Goal: Information Seeking & Learning: Check status

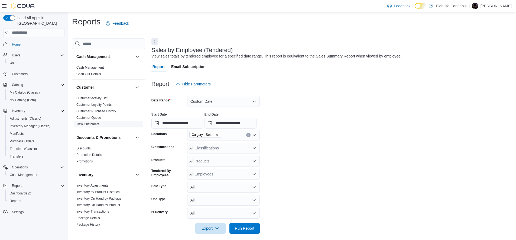
scroll to position [59, 0]
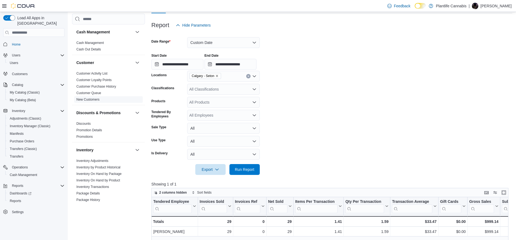
click at [99, 102] on span "New Customers" at bounding box center [108, 99] width 69 height 6
click at [103, 101] on span "New Customers" at bounding box center [108, 99] width 69 height 6
click at [97, 99] on link "New Customers" at bounding box center [87, 99] width 23 height 4
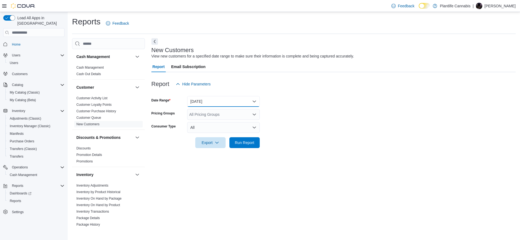
click at [203, 101] on button "[DATE]" at bounding box center [223, 101] width 73 height 11
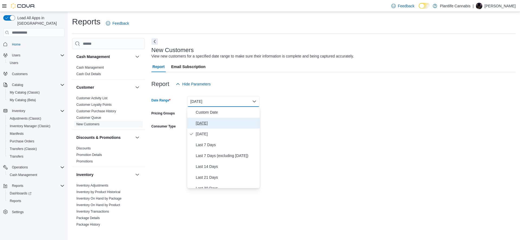
click at [204, 123] on span "[DATE]" at bounding box center [227, 123] width 62 height 6
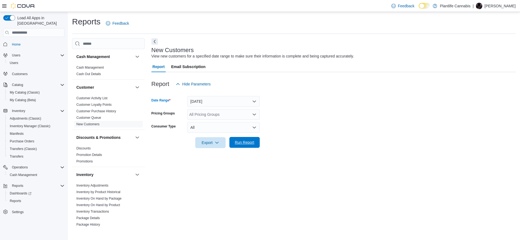
click at [241, 145] on span "Run Report" at bounding box center [245, 142] width 24 height 11
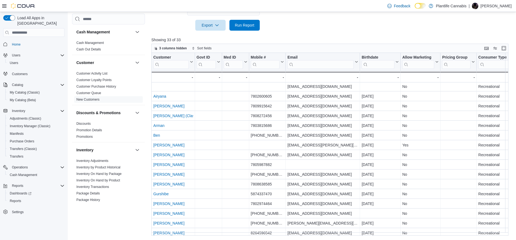
scroll to position [1, 0]
drag, startPoint x: 312, startPoint y: 235, endPoint x: 355, endPoint y: 240, distance: 43.3
click at [355, 122] on html "Feedback Dark Mode Plantlife Cannabis | Jenn Armitage Load All Apps in New Hub …" at bounding box center [258, 3] width 516 height 240
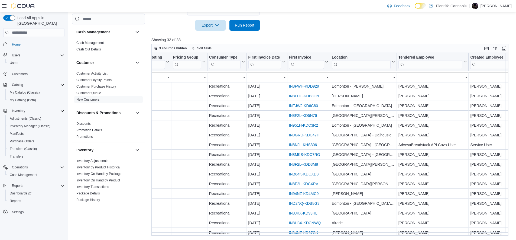
scroll to position [1, 275]
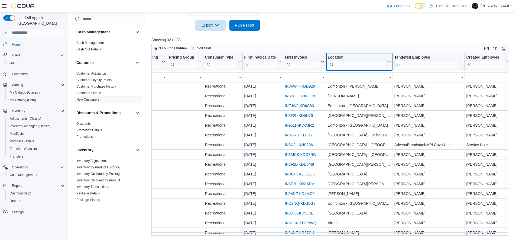
click at [339, 63] on input "search" at bounding box center [357, 64] width 59 height 9
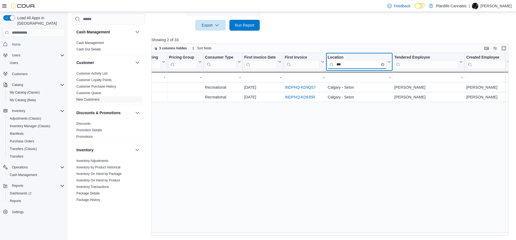
scroll to position [0, 273]
type input "***"
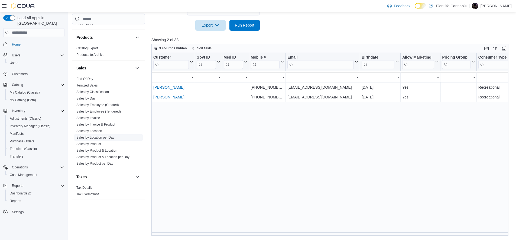
scroll to position [281, 0]
click at [91, 117] on link "Sales by Invoice" at bounding box center [88, 117] width 24 height 4
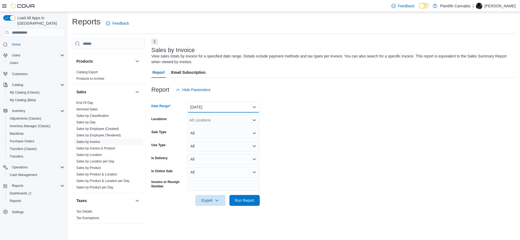
click at [200, 108] on button "[DATE]" at bounding box center [223, 107] width 73 height 11
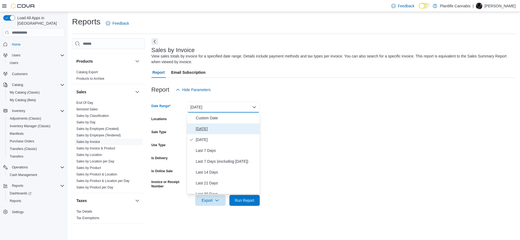
click at [200, 128] on span "[DATE]" at bounding box center [227, 128] width 62 height 6
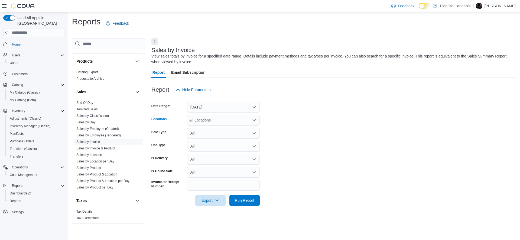
click at [197, 119] on div "All Locations" at bounding box center [223, 120] width 73 height 11
type input "***"
click at [209, 127] on span "Calgary - Seton" at bounding box center [214, 128] width 26 height 5
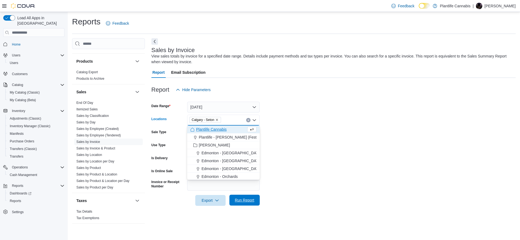
click at [250, 204] on span "Run Report" at bounding box center [245, 199] width 24 height 11
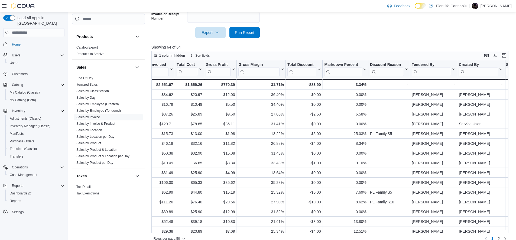
scroll to position [0, 423]
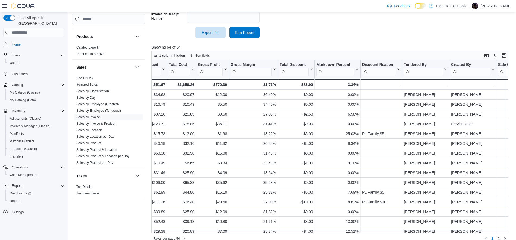
click at [425, 71] on input "search" at bounding box center [423, 71] width 39 height 9
type input "****"
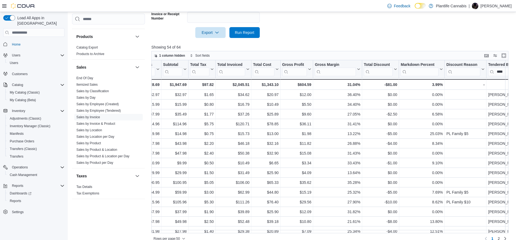
scroll to position [0, 309]
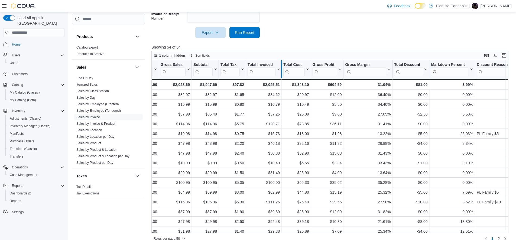
click at [280, 71] on div at bounding box center [281, 69] width 4 height 18
click at [278, 70] on div "Invoice # Click to view column header actions Receipt # Click to view column he…" at bounding box center [474, 75] width 1262 height 30
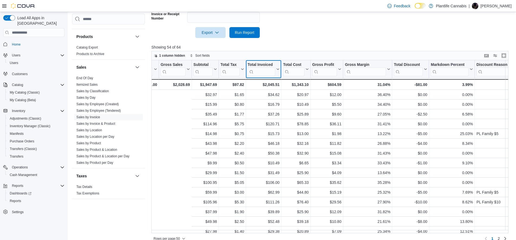
scroll to position [0, 403]
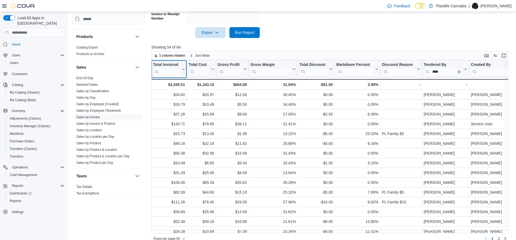
click at [183, 70] on icon at bounding box center [183, 68] width 4 height 3
click at [172, 97] on span "Sort High-Low" at bounding box center [171, 96] width 21 height 4
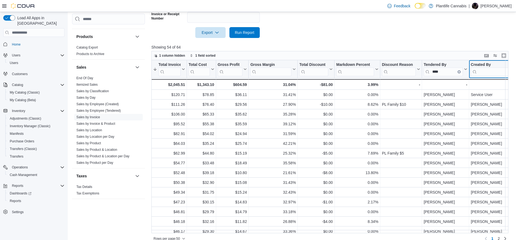
click at [487, 71] on input "search" at bounding box center [490, 71] width 39 height 9
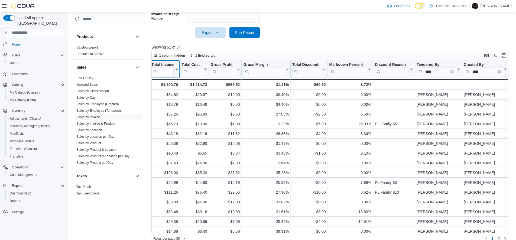
click at [175, 70] on button "Total Invoiced" at bounding box center [162, 69] width 32 height 14
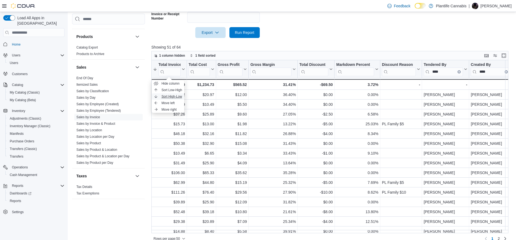
click at [175, 97] on span "Sort High-Low" at bounding box center [171, 96] width 21 height 4
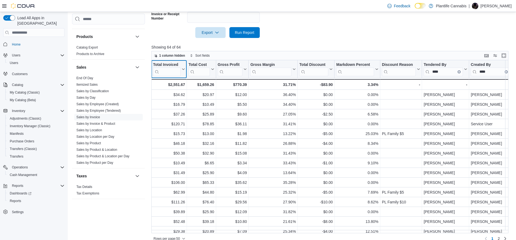
click at [183, 72] on button "Total Invoiced" at bounding box center [169, 69] width 32 height 14
click at [175, 97] on span "Sort High-Low" at bounding box center [171, 96] width 21 height 4
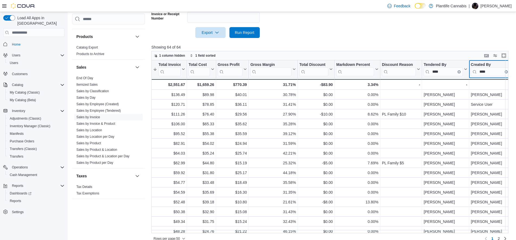
click at [498, 72] on div "****" at bounding box center [490, 71] width 39 height 9
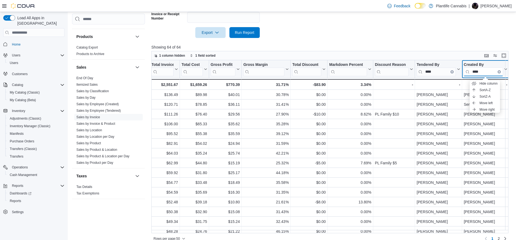
click at [481, 73] on input "****" at bounding box center [483, 71] width 39 height 9
type input "****"
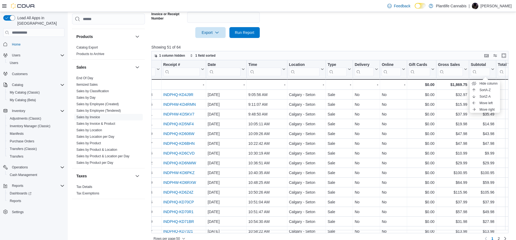
scroll to position [0, 28]
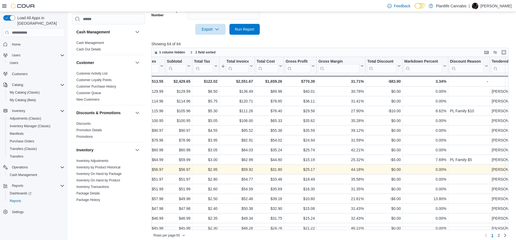
scroll to position [0, 336]
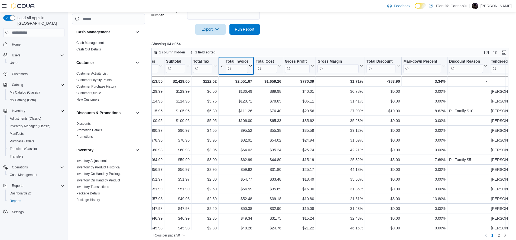
click at [250, 69] on button "Total Invoiced" at bounding box center [236, 66] width 32 height 14
click at [239, 94] on span "Sort High-Low" at bounding box center [239, 93] width 21 height 4
click at [498, 66] on input "search" at bounding box center [510, 68] width 39 height 9
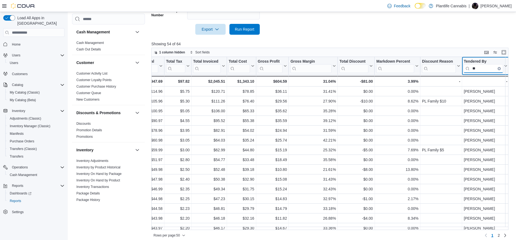
drag, startPoint x: 302, startPoint y: 229, endPoint x: 299, endPoint y: 229, distance: 3.0
click at [299, 229] on div "1 column hidden Sort fields Invoice # Click to view column header actions Recei…" at bounding box center [329, 144] width 357 height 192
type input "**"
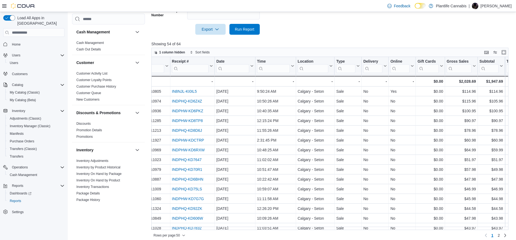
scroll to position [0, 0]
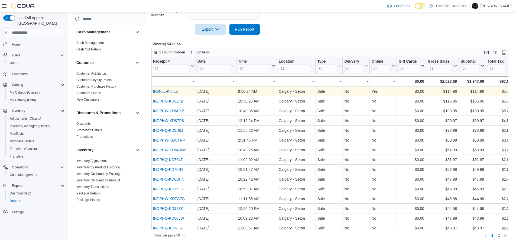
click at [172, 90] on link "IN8NJL-KI0IL5" at bounding box center [165, 91] width 25 height 4
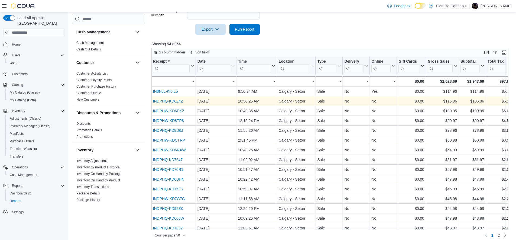
click at [179, 99] on link "INDPHQ-KD6Z4Z" at bounding box center [168, 101] width 30 height 4
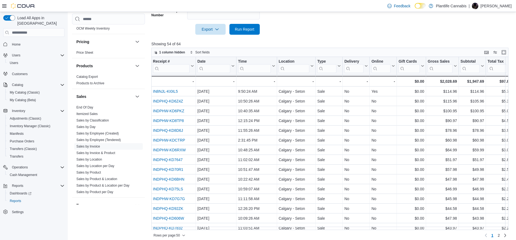
scroll to position [281, 0]
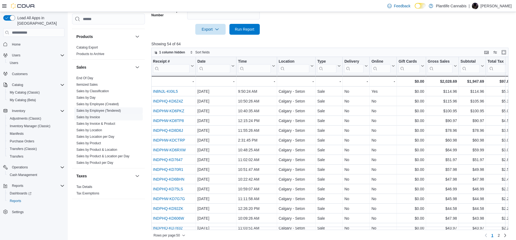
click at [119, 111] on link "Sales by Employee (Tendered)" at bounding box center [98, 111] width 44 height 4
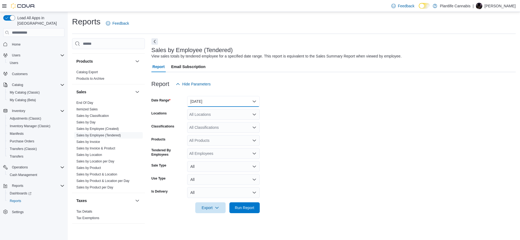
click at [208, 99] on button "[DATE]" at bounding box center [223, 101] width 73 height 11
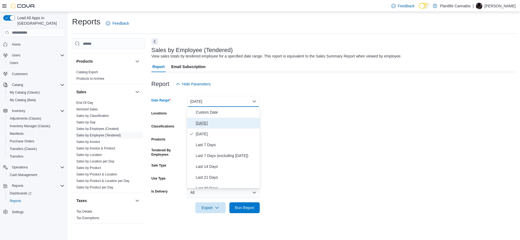
click at [205, 123] on span "[DATE]" at bounding box center [227, 123] width 62 height 6
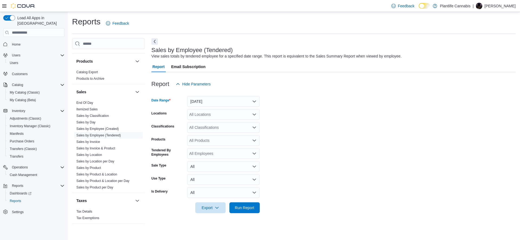
click at [202, 116] on div "All Locations" at bounding box center [223, 114] width 73 height 11
type input "***"
click at [207, 122] on span "Calgary - Seton" at bounding box center [214, 123] width 26 height 5
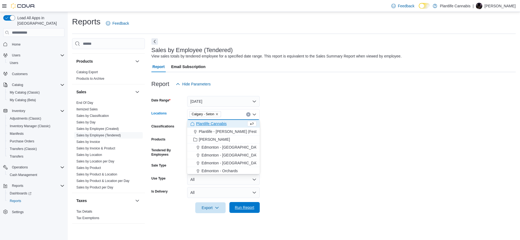
click at [254, 208] on span "Run Report" at bounding box center [244, 206] width 19 height 5
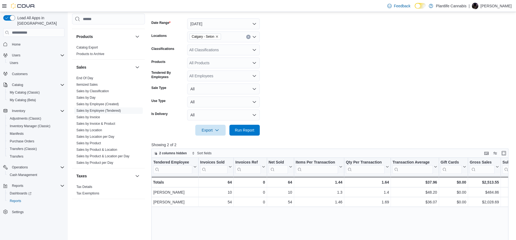
scroll to position [79, 0]
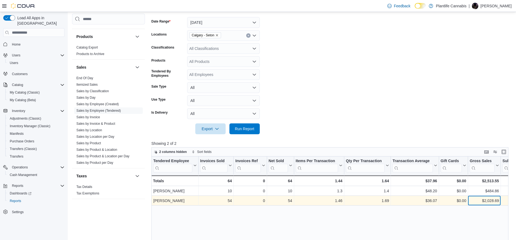
click at [493, 202] on div "$2,028.69" at bounding box center [484, 200] width 29 height 6
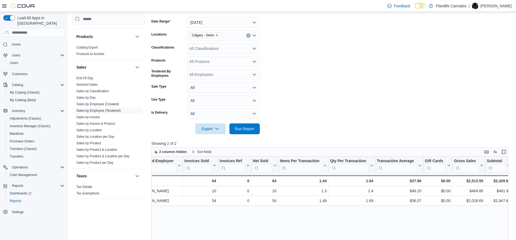
click at [206, 49] on div "All Classifications" at bounding box center [223, 48] width 73 height 11
type input "***"
click at [213, 58] on span "Accessory Group" at bounding box center [213, 57] width 29 height 5
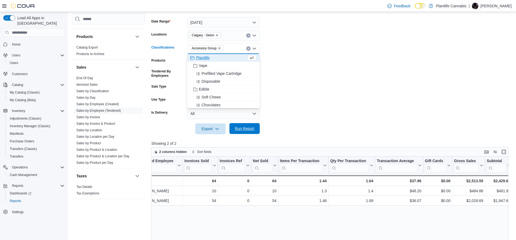
click at [243, 126] on span "Run Report" at bounding box center [245, 128] width 24 height 11
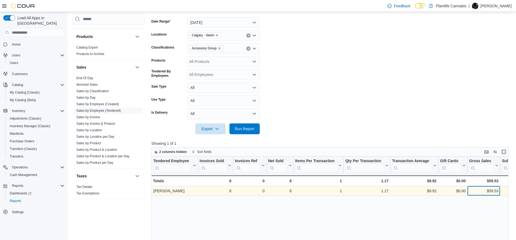
click at [489, 190] on div "$59.53" at bounding box center [483, 190] width 29 height 6
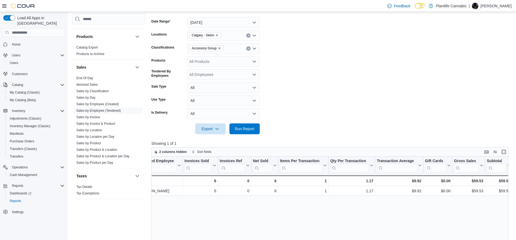
click at [221, 49] on icon "Remove Accessory Group from selection in this group" at bounding box center [219, 48] width 3 height 3
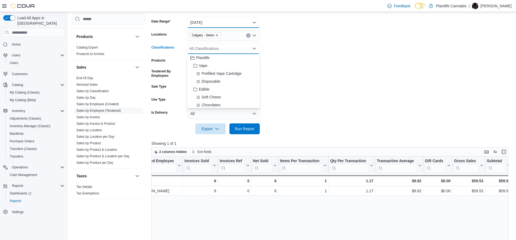
click at [206, 22] on button "[DATE]" at bounding box center [223, 22] width 73 height 11
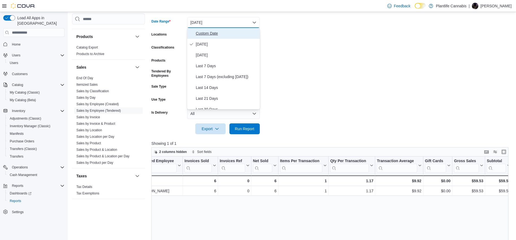
click at [204, 34] on span "Custom Date" at bounding box center [227, 33] width 62 height 6
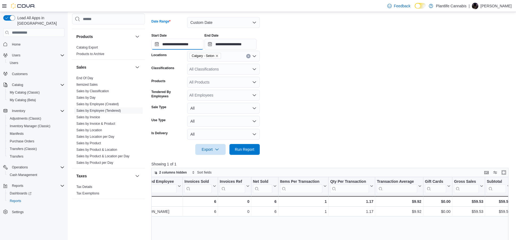
click at [189, 45] on input "**********" at bounding box center [177, 44] width 52 height 11
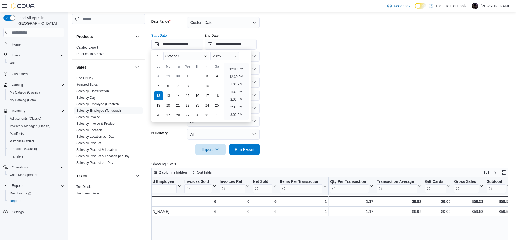
scroll to position [183, 0]
click at [239, 82] on li "1:00 PM" at bounding box center [236, 81] width 17 height 6
type input "**********"
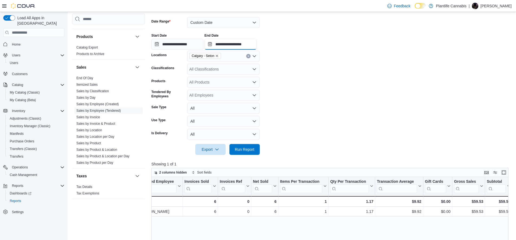
click at [244, 45] on input "**********" at bounding box center [230, 44] width 52 height 11
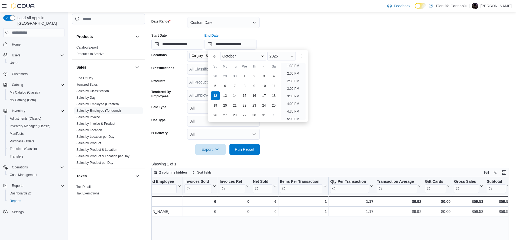
scroll to position [204, 0]
click at [297, 90] on li "3:00 PM" at bounding box center [293, 90] width 17 height 6
type input "**********"
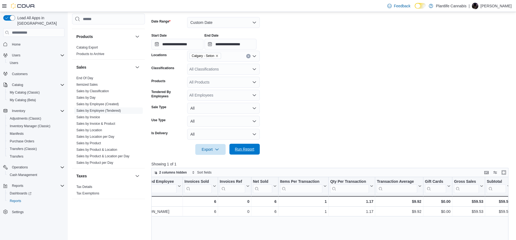
click at [250, 149] on span "Run Report" at bounding box center [244, 148] width 19 height 5
